Goal: Information Seeking & Learning: Learn about a topic

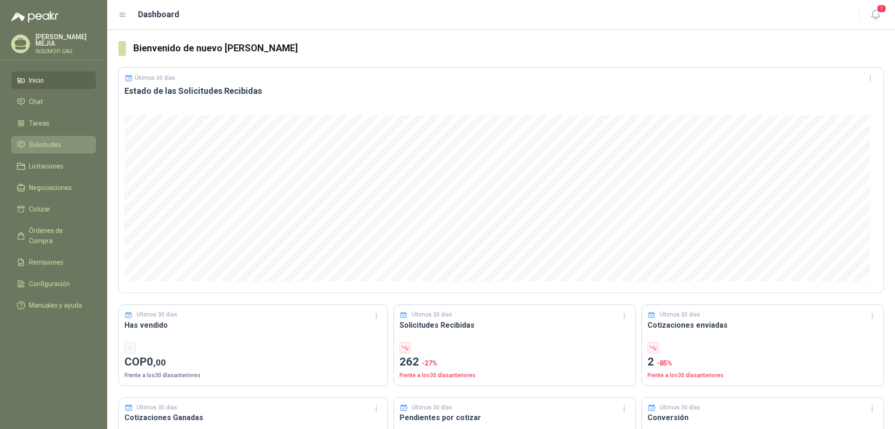
click at [34, 146] on span "Solicitudes" at bounding box center [45, 144] width 32 height 10
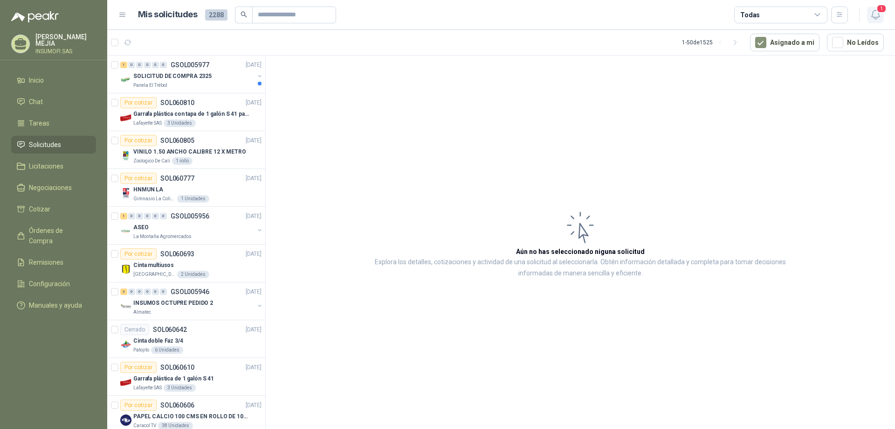
click at [880, 15] on icon "button" at bounding box center [876, 15] width 12 height 12
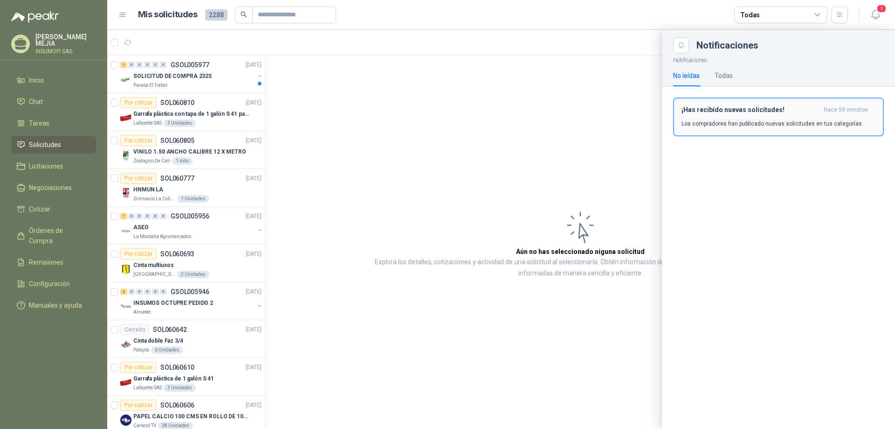
click at [763, 125] on p "Los compradores han publicado nuevas solicitudes en tus categorías." at bounding box center [773, 123] width 182 height 8
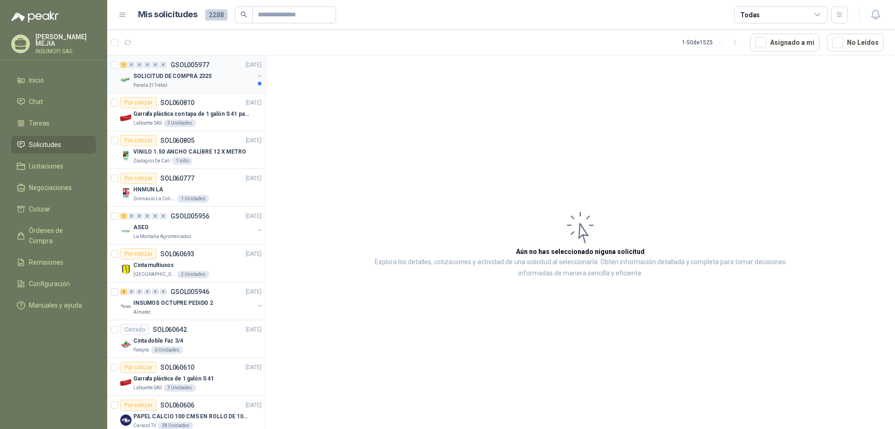
click at [211, 71] on div "SOLICITUD DE COMPRA 2325" at bounding box center [193, 75] width 121 height 11
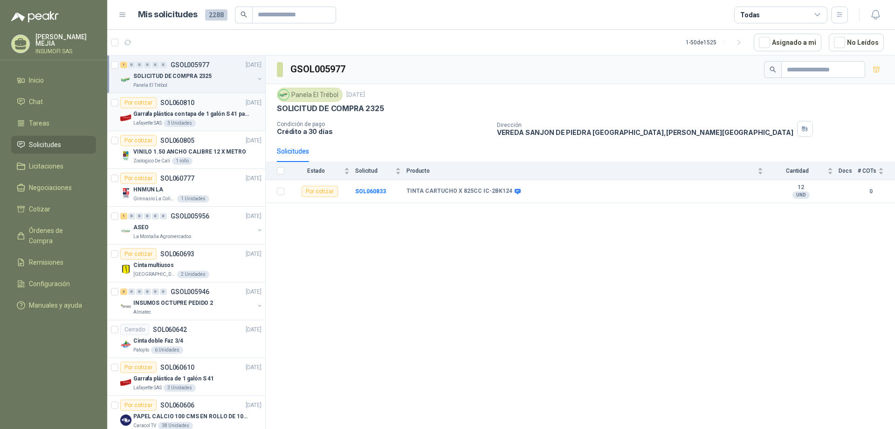
click at [192, 116] on p "Garrafa plástica con tapa de 1 galón S 41 para almacenar varsol, thiner y alcoh…" at bounding box center [191, 114] width 116 height 9
